Goal: Obtain resource: Obtain resource

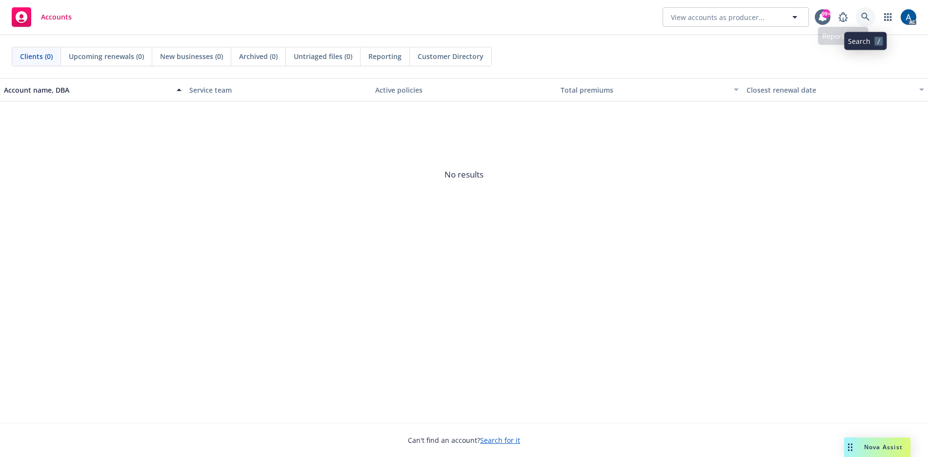
click at [866, 19] on icon at bounding box center [865, 17] width 9 height 9
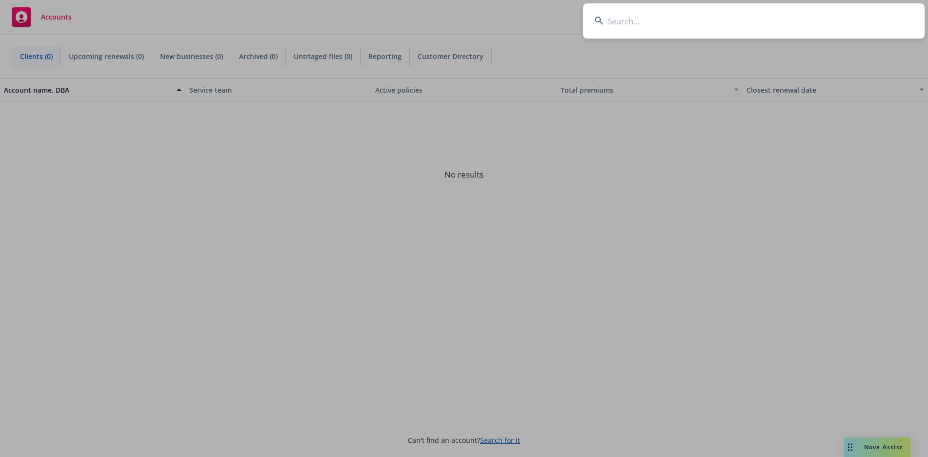
click at [696, 21] on input at bounding box center [754, 20] width 342 height 35
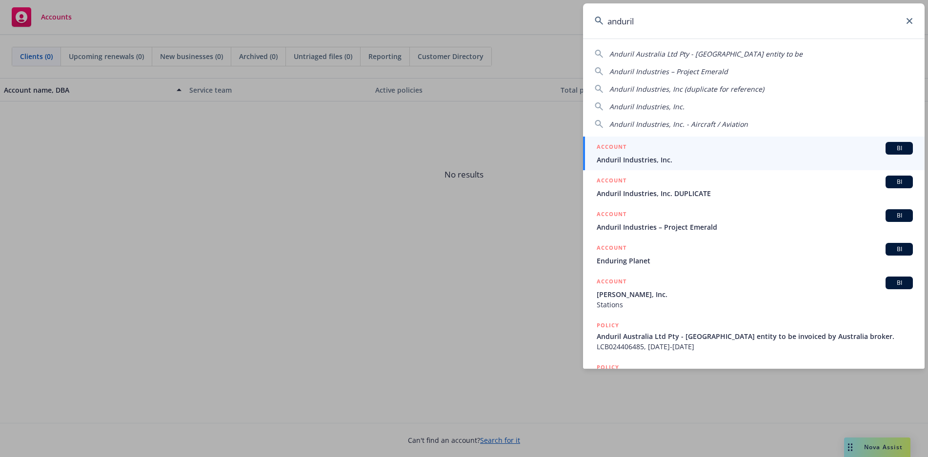
type input "anduril"
click at [728, 152] on div "ACCOUNT BI" at bounding box center [755, 148] width 316 height 13
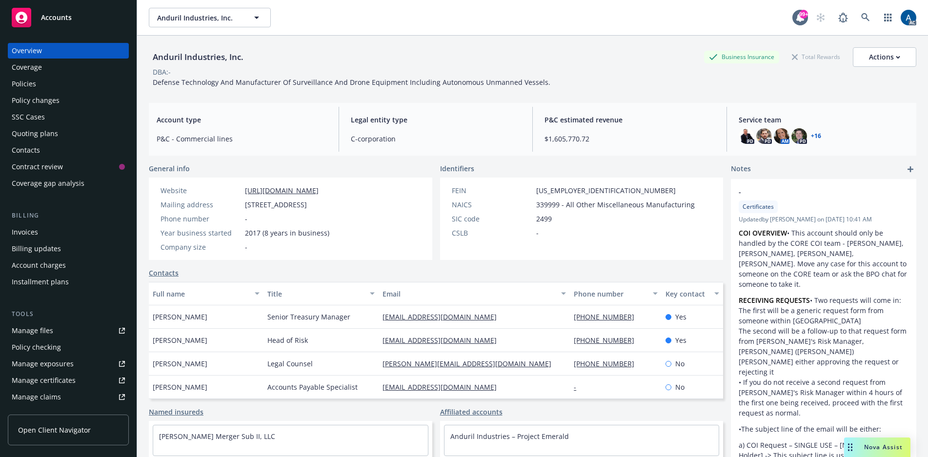
click at [24, 83] on div "Policies" at bounding box center [24, 84] width 24 height 16
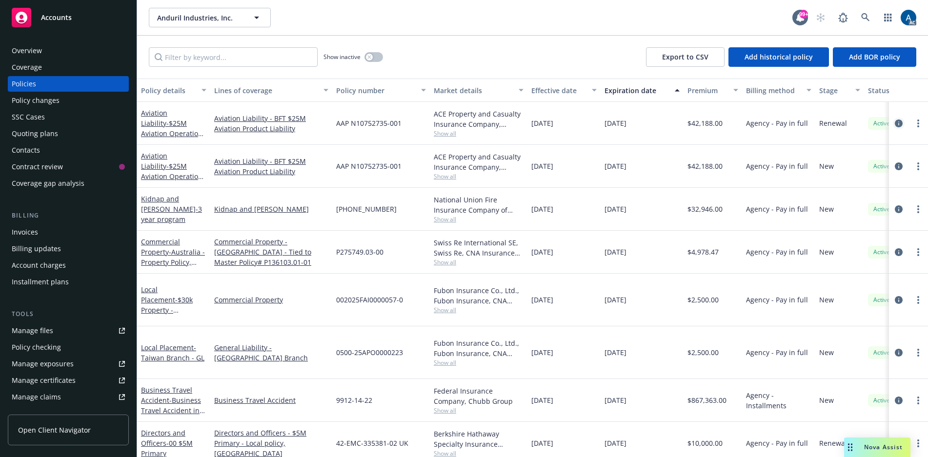
click at [895, 123] on icon "circleInformation" at bounding box center [899, 124] width 8 height 8
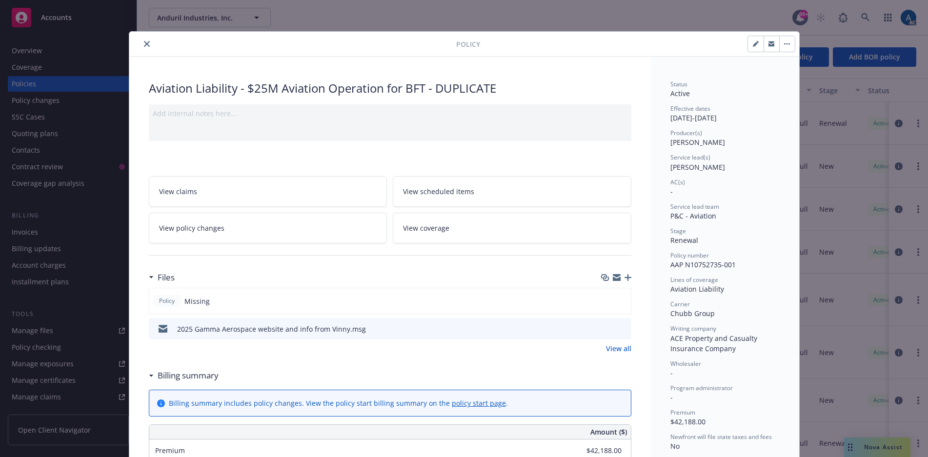
click at [144, 43] on icon "close" at bounding box center [147, 44] width 6 height 6
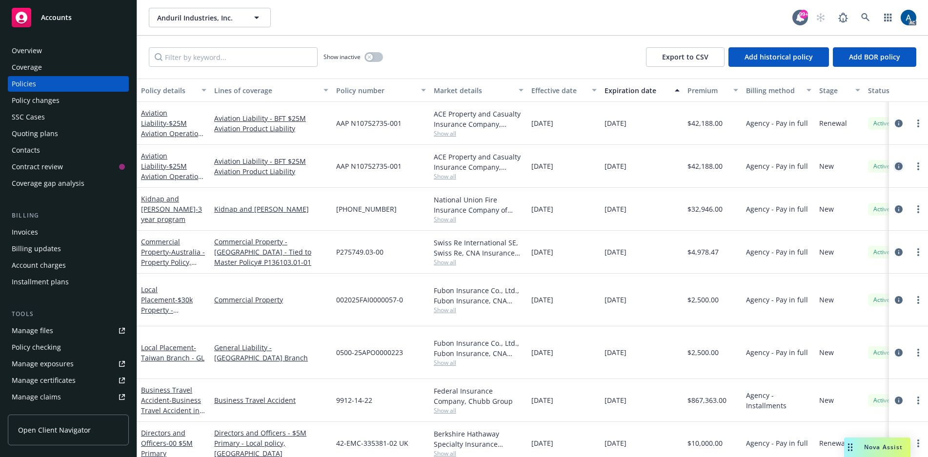
click at [895, 165] on icon "circleInformation" at bounding box center [899, 167] width 8 height 8
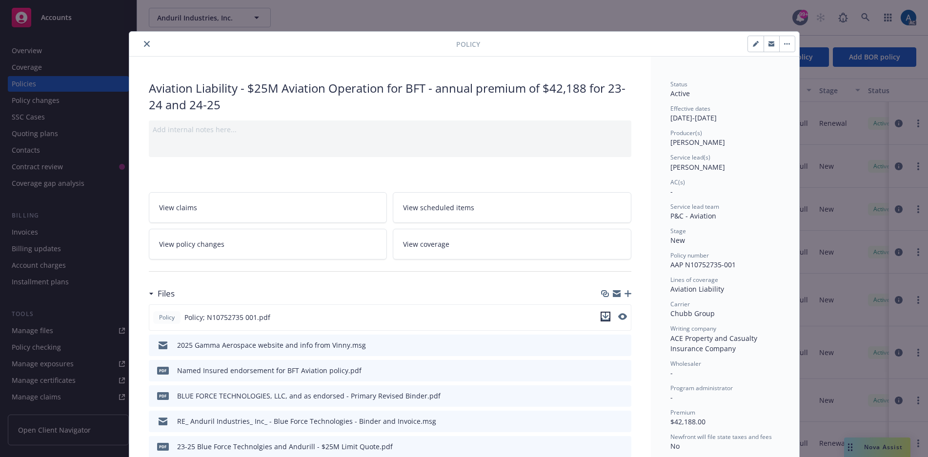
click at [603, 316] on icon "download file" at bounding box center [606, 317] width 8 height 8
click at [146, 42] on button "close" at bounding box center [147, 44] width 12 height 12
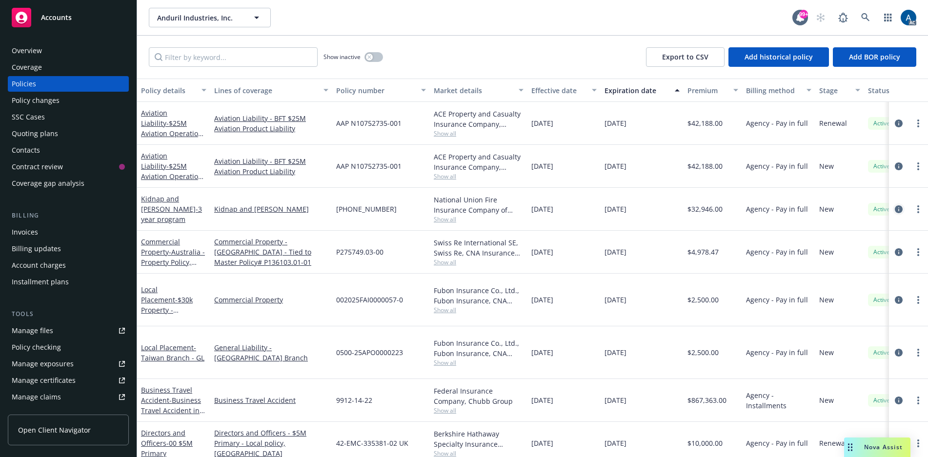
click at [895, 209] on icon "circleInformation" at bounding box center [899, 209] width 8 height 8
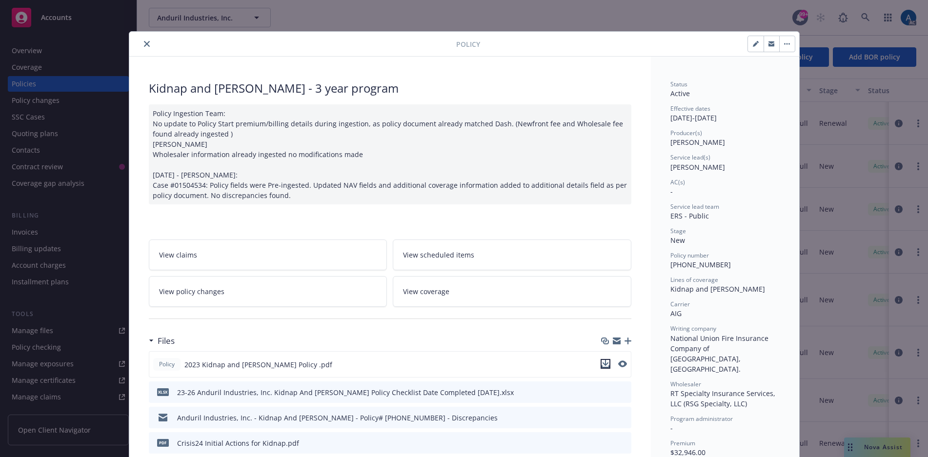
click at [602, 364] on icon "download file" at bounding box center [605, 363] width 6 height 6
click at [144, 41] on icon "close" at bounding box center [147, 44] width 6 height 6
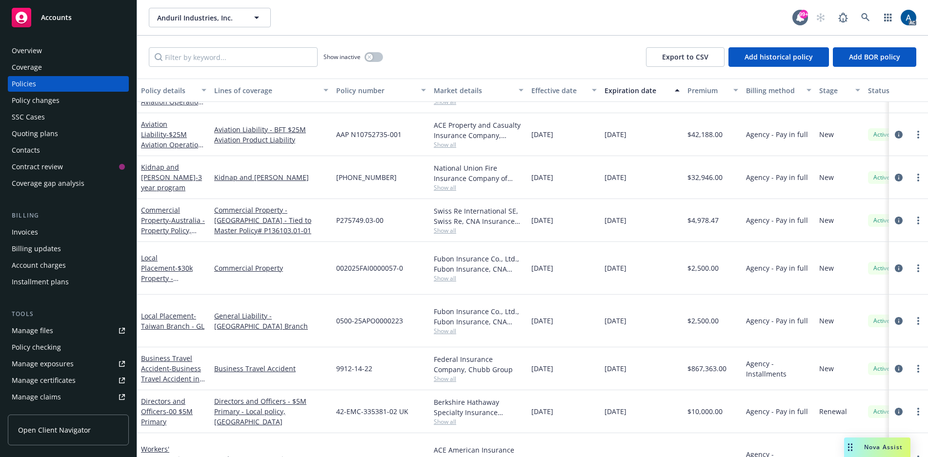
scroll to position [49, 0]
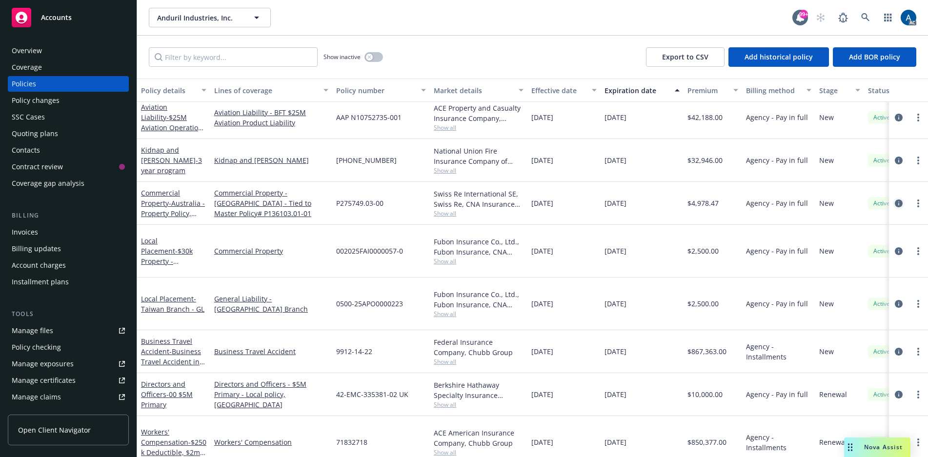
click at [895, 201] on icon "circleInformation" at bounding box center [899, 204] width 8 height 8
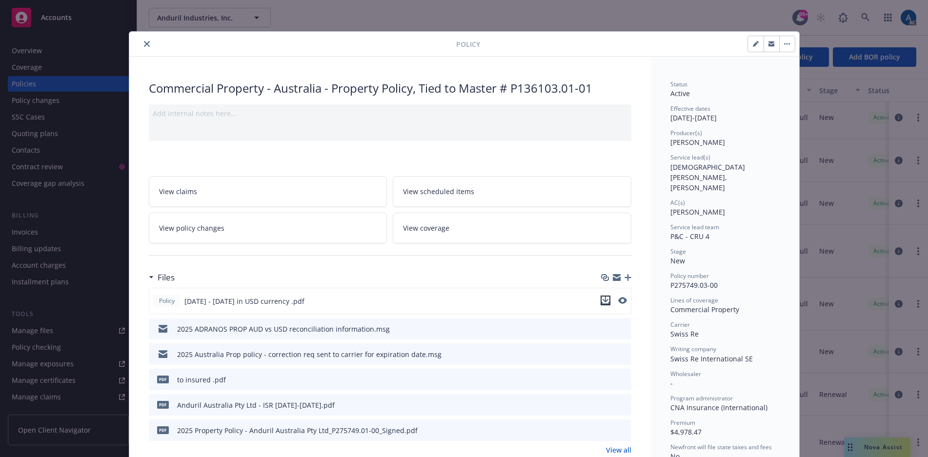
click at [605, 300] on icon "download file" at bounding box center [606, 301] width 8 height 8
click at [144, 43] on icon "close" at bounding box center [147, 44] width 6 height 6
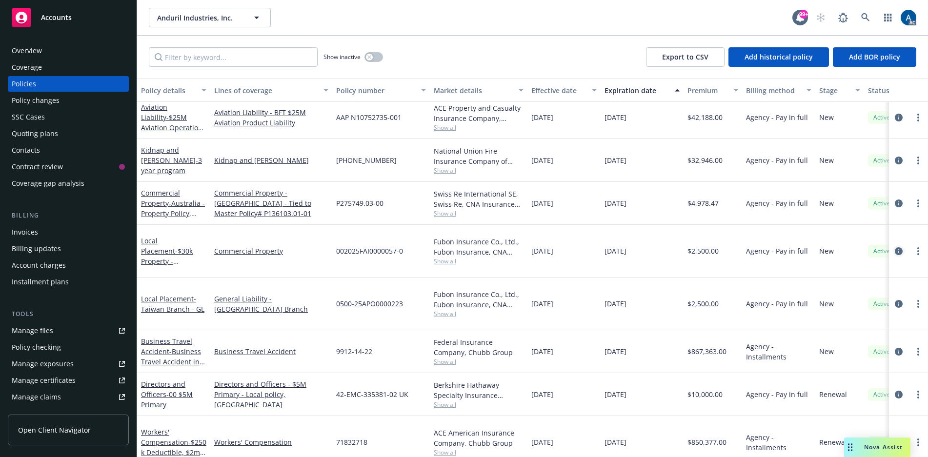
click at [895, 247] on icon "circleInformation" at bounding box center [899, 251] width 8 height 8
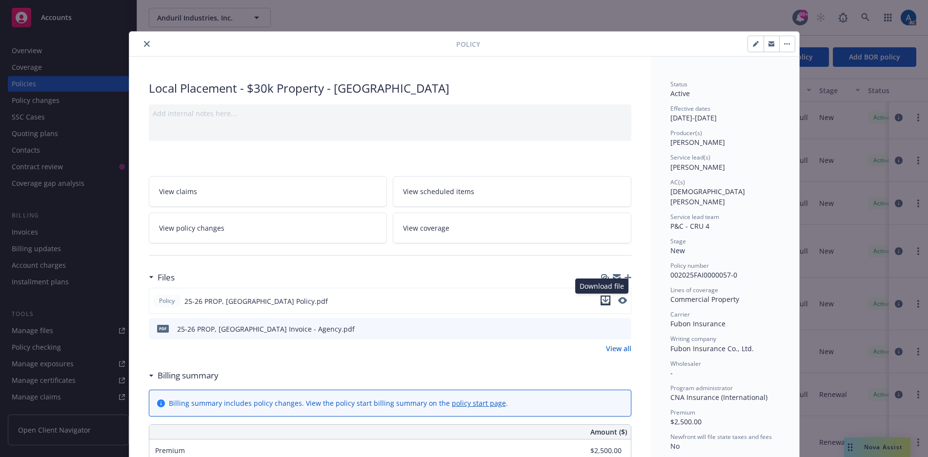
click at [602, 301] on icon "download file" at bounding box center [605, 300] width 6 height 6
click at [144, 45] on icon "close" at bounding box center [147, 44] width 6 height 6
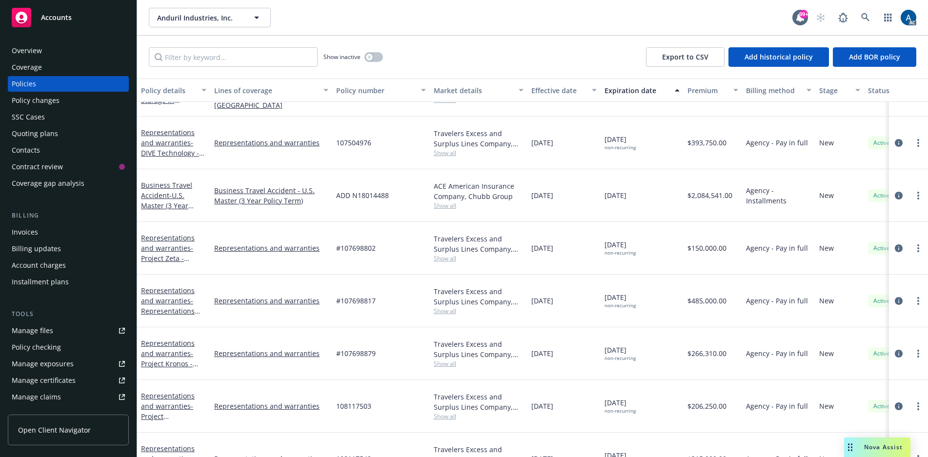
scroll to position [2381, 0]
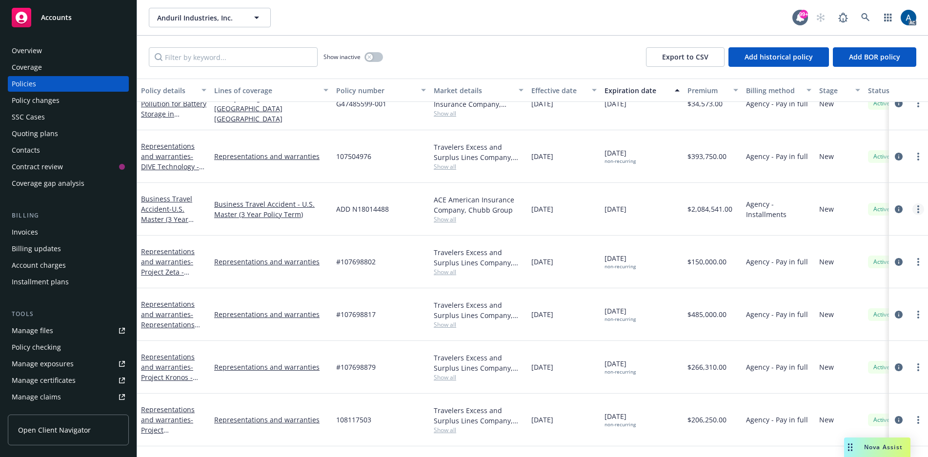
click at [913, 204] on link "more" at bounding box center [919, 210] width 12 height 12
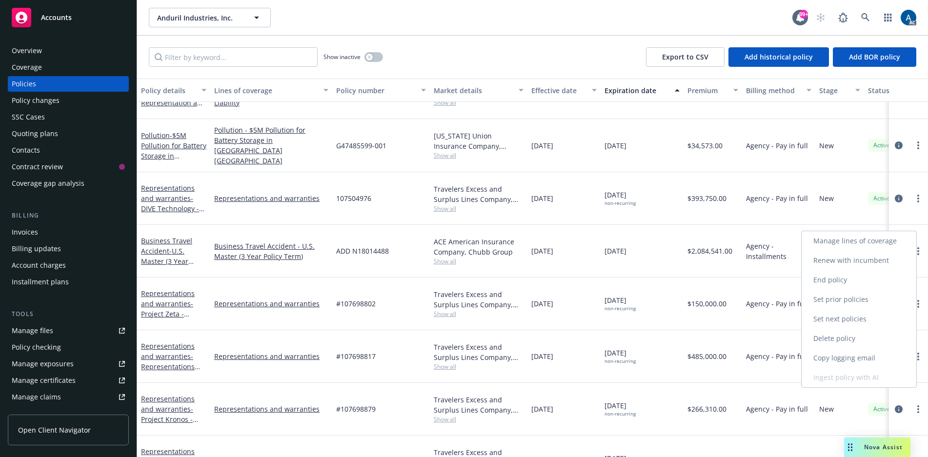
scroll to position [2333, 0]
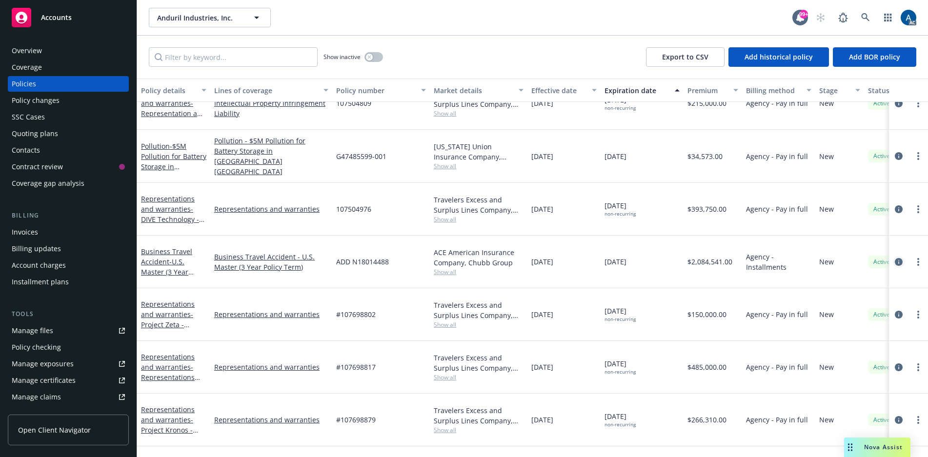
click at [895, 258] on icon "circleInformation" at bounding box center [899, 262] width 8 height 8
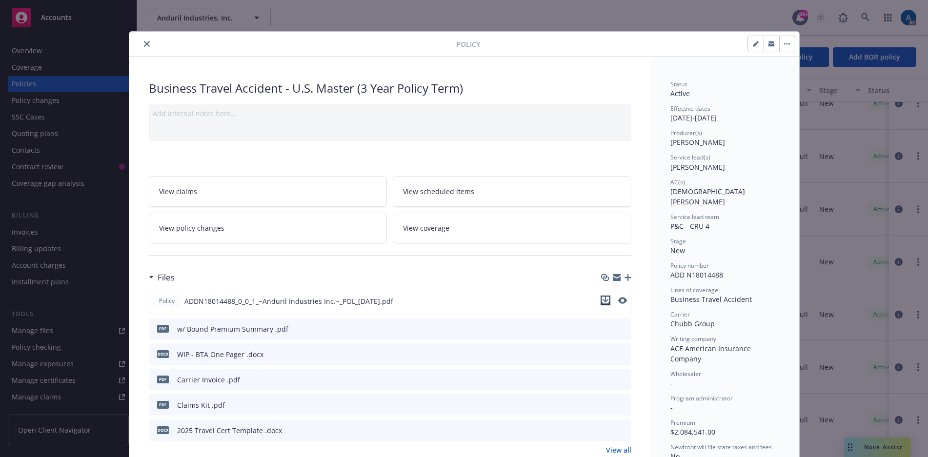
click at [602, 300] on icon "download file" at bounding box center [606, 301] width 8 height 8
click at [144, 44] on icon "close" at bounding box center [147, 44] width 6 height 6
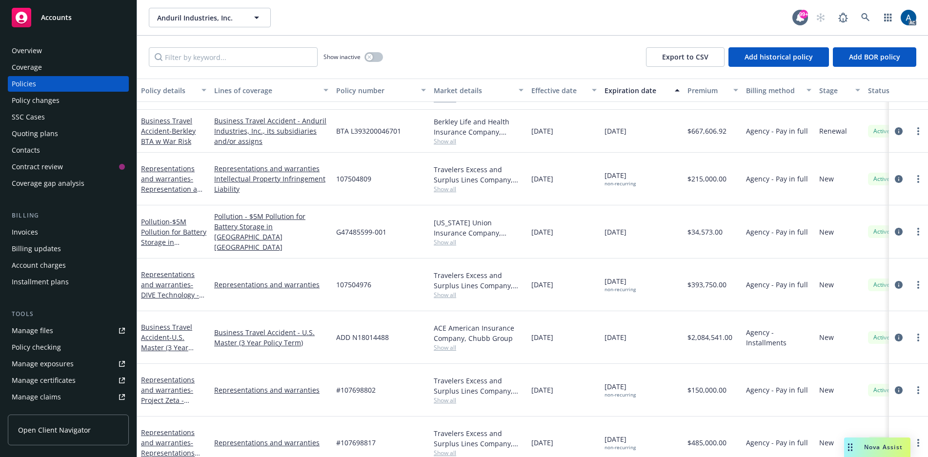
scroll to position [2235, 0]
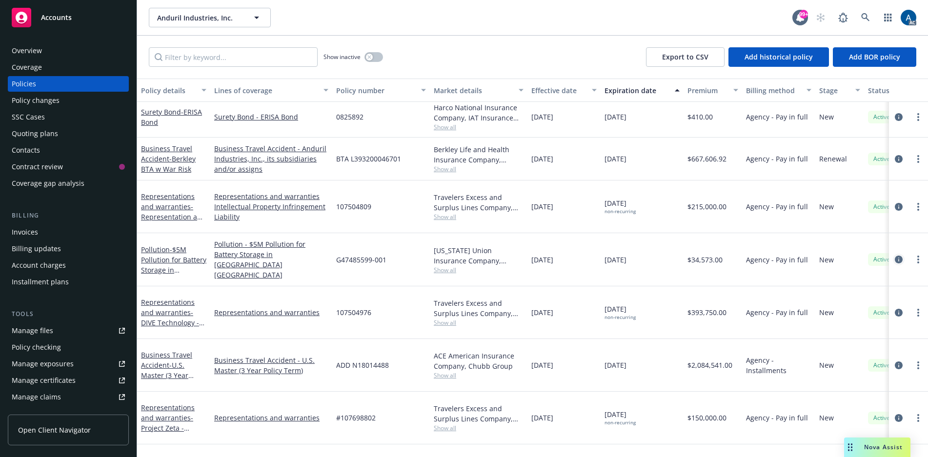
click at [895, 256] on icon "circleInformation" at bounding box center [899, 260] width 8 height 8
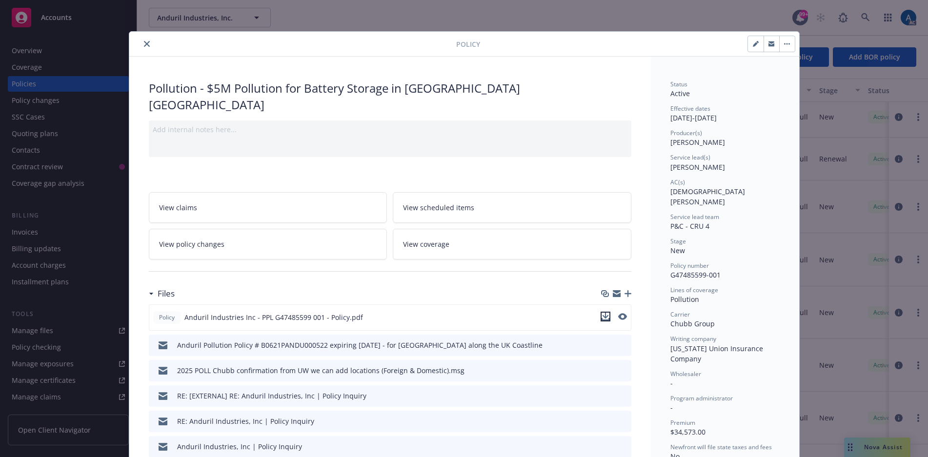
click at [603, 313] on icon "download file" at bounding box center [606, 317] width 8 height 8
click at [144, 43] on icon "close" at bounding box center [147, 44] width 6 height 6
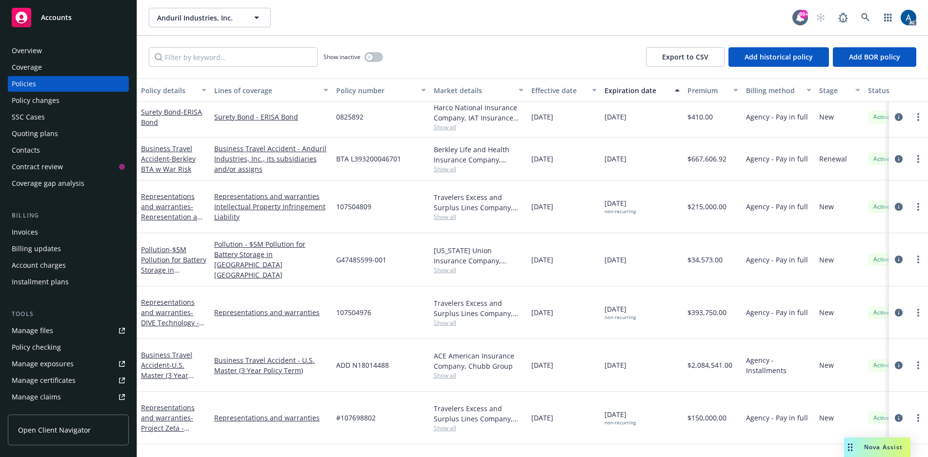
click at [895, 203] on icon "circleInformation" at bounding box center [899, 207] width 8 height 8
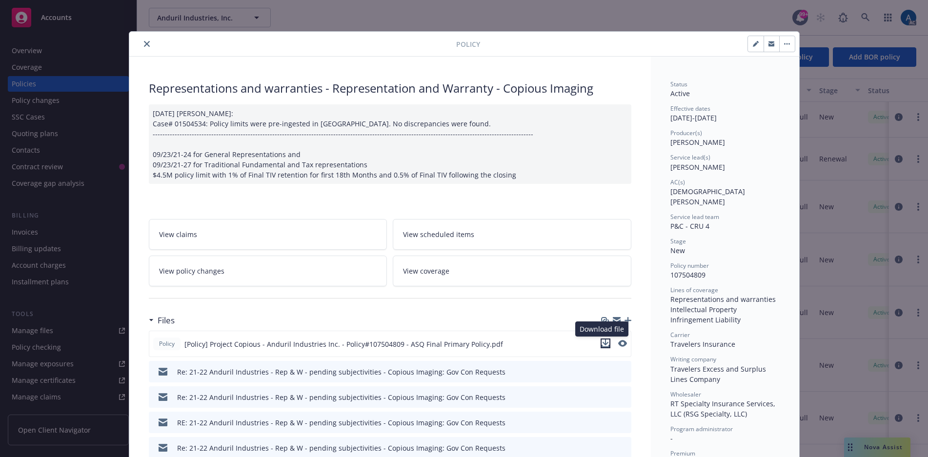
click at [602, 345] on icon "download file" at bounding box center [606, 344] width 8 height 8
click at [144, 46] on icon "close" at bounding box center [147, 44] width 6 height 6
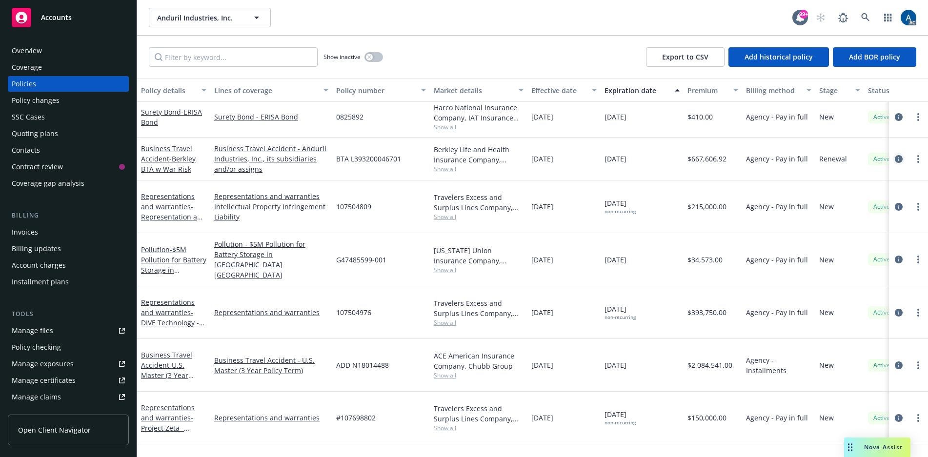
click at [895, 160] on icon "circleInformation" at bounding box center [899, 159] width 8 height 8
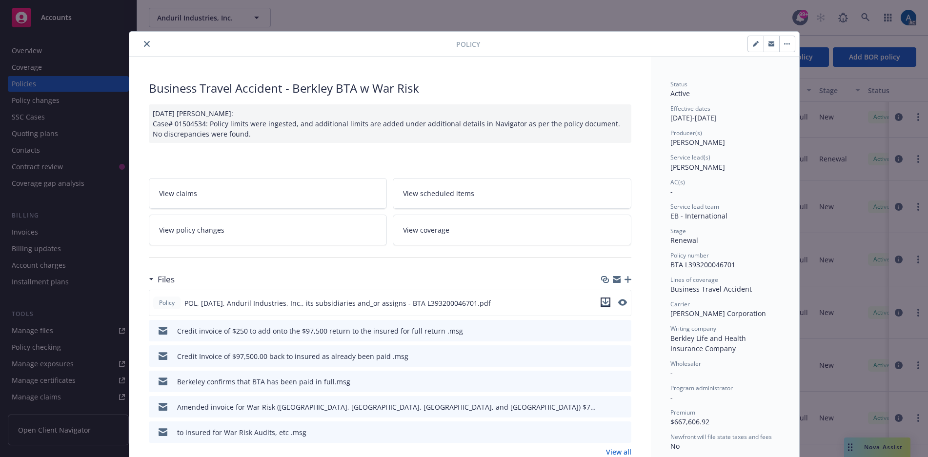
click at [602, 303] on icon "download file" at bounding box center [605, 302] width 6 height 6
click at [144, 42] on icon "close" at bounding box center [147, 44] width 6 height 6
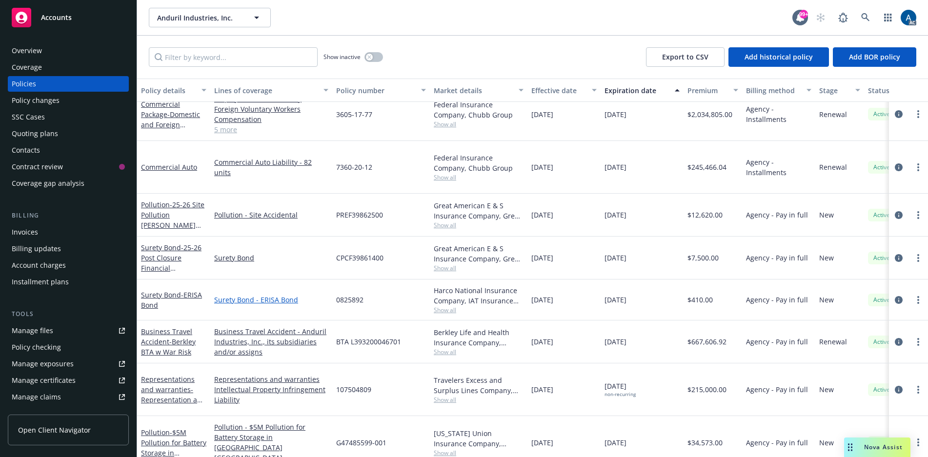
scroll to position [2088, 0]
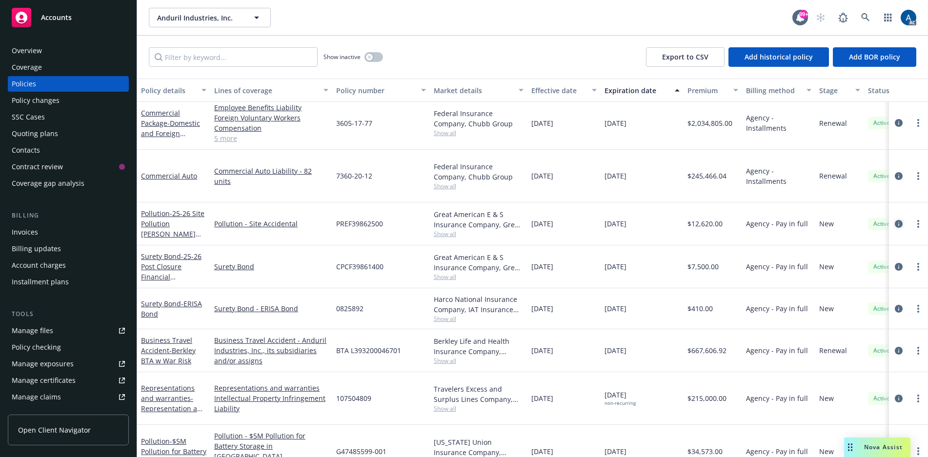
click at [895, 220] on icon "circleInformation" at bounding box center [899, 224] width 8 height 8
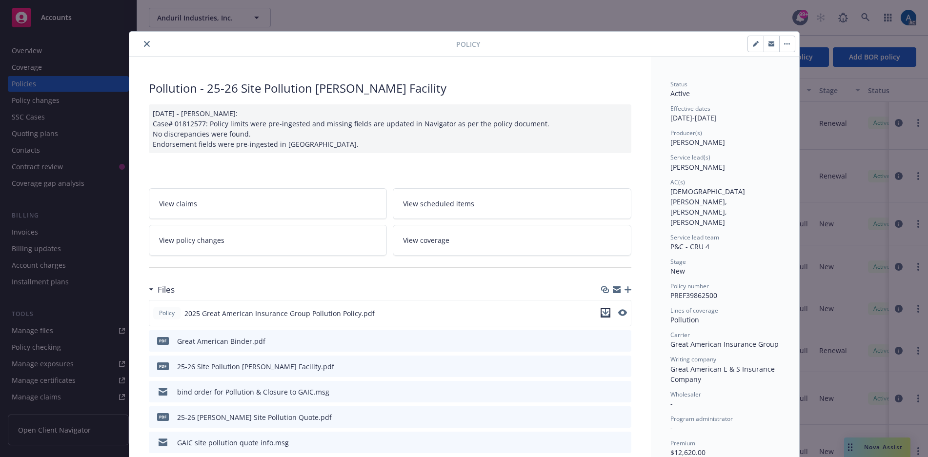
click at [604, 310] on icon "download file" at bounding box center [606, 313] width 8 height 8
click at [144, 42] on icon "close" at bounding box center [147, 44] width 6 height 6
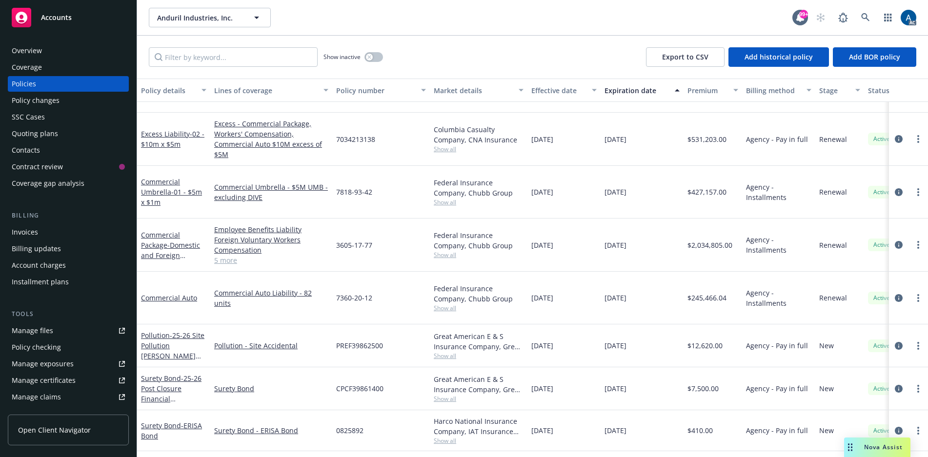
scroll to position [1991, 0]
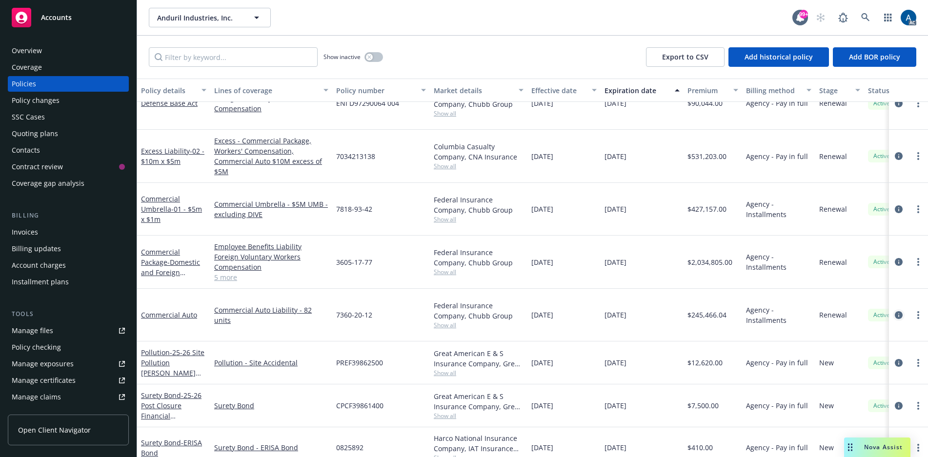
click at [895, 311] on icon "circleInformation" at bounding box center [899, 315] width 8 height 8
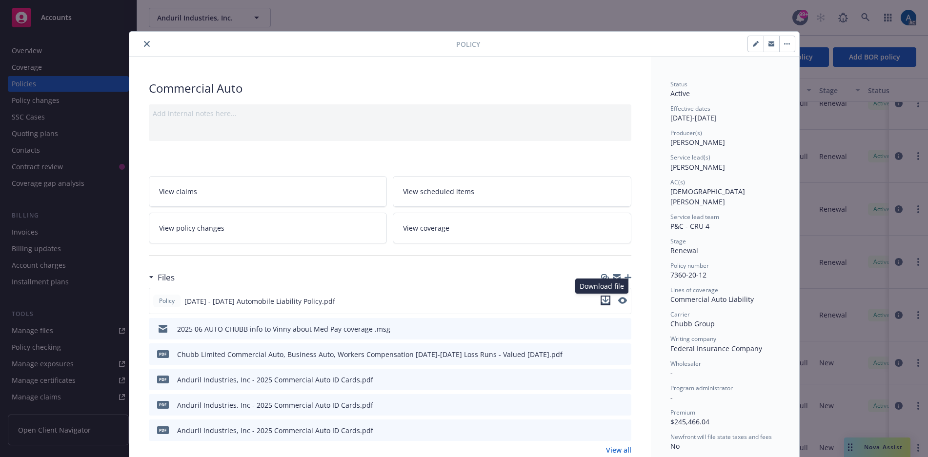
click at [603, 300] on icon "download file" at bounding box center [606, 301] width 8 height 8
click at [144, 44] on icon "close" at bounding box center [147, 44] width 6 height 6
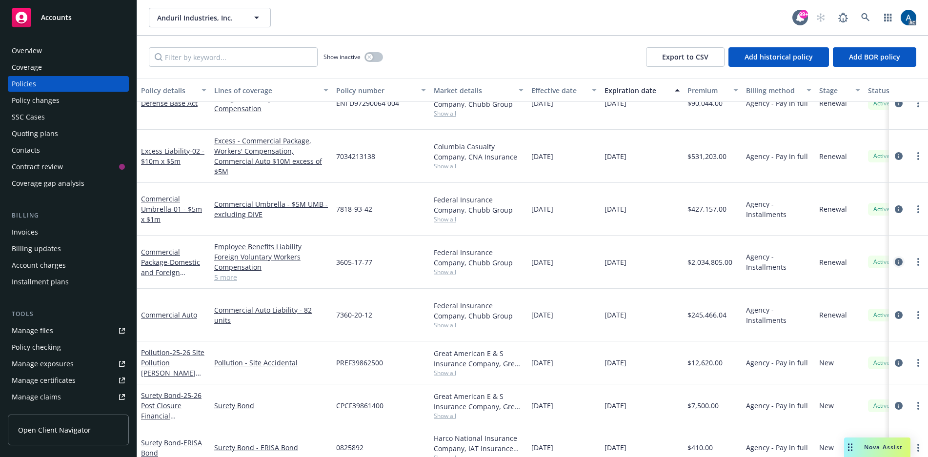
click at [895, 258] on icon "circleInformation" at bounding box center [899, 262] width 8 height 8
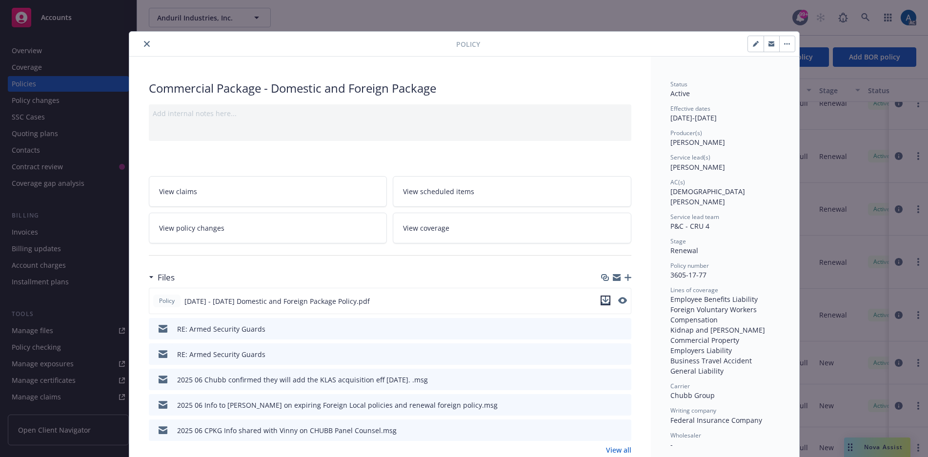
click at [602, 302] on icon "download file" at bounding box center [606, 301] width 8 height 8
click at [144, 46] on icon "close" at bounding box center [147, 44] width 6 height 6
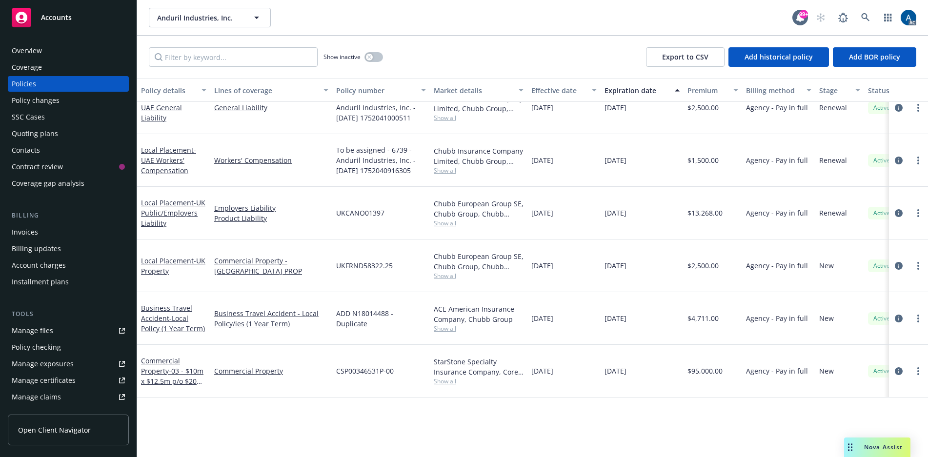
scroll to position [380, 0]
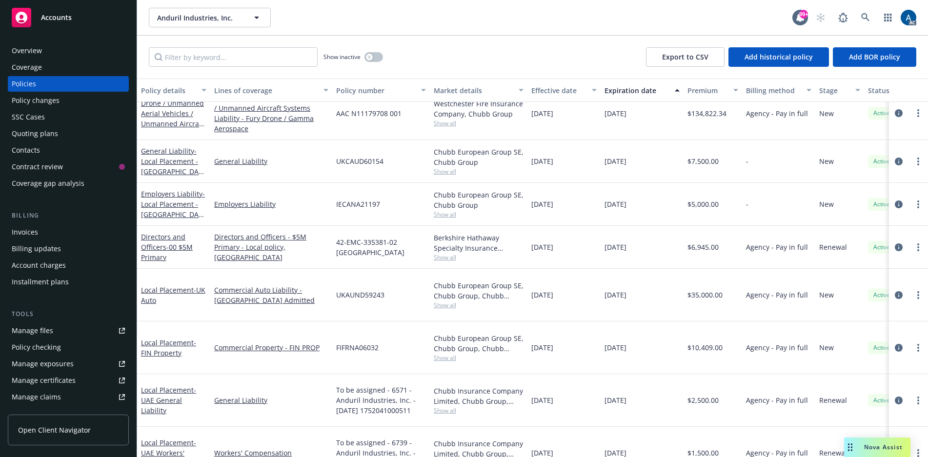
click at [37, 64] on div "Coverage" at bounding box center [27, 68] width 30 height 16
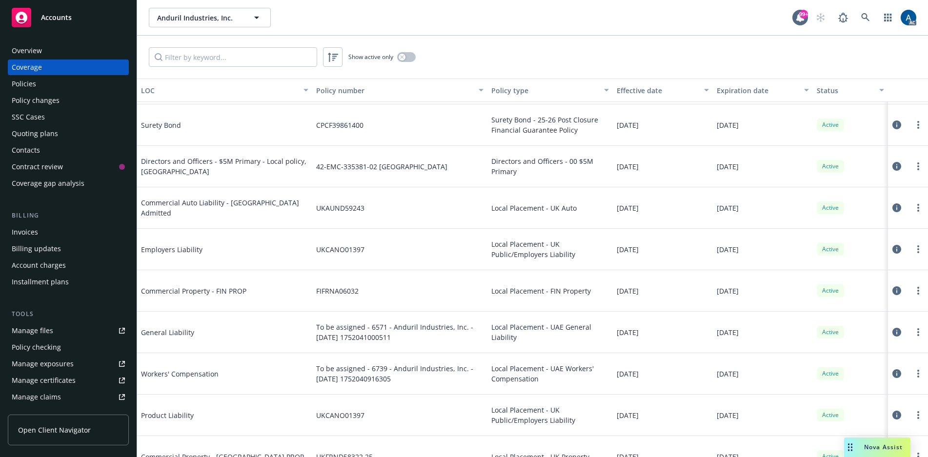
scroll to position [244, 0]
